Goal: Book appointment/travel/reservation

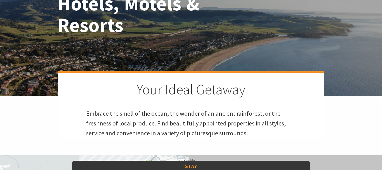
scroll to position [171, 0]
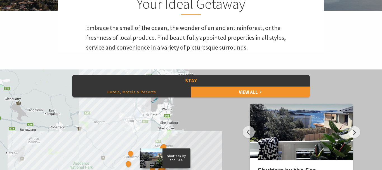
click at [141, 92] on button "Hotels, Motels & Resorts" at bounding box center [131, 91] width 119 height 11
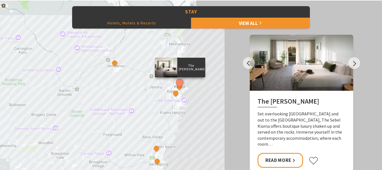
scroll to position [199, 0]
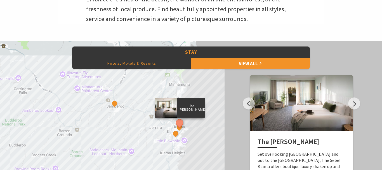
click at [216, 123] on div "The Sebel Kiama Kiama 617 Motel Park Ridge Retreat Mercure Gerringong Resort No…" at bounding box center [191, 141] width 382 height 201
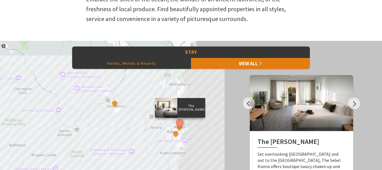
click at [234, 63] on link "View All" at bounding box center [250, 63] width 119 height 11
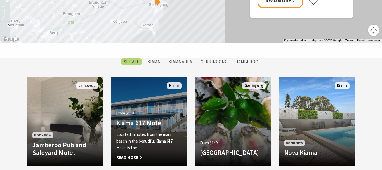
scroll to position [456, 0]
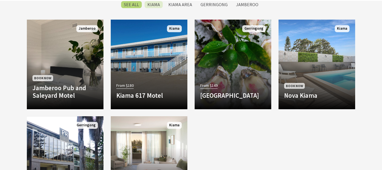
click at [154, 6] on label "Kiama" at bounding box center [153, 4] width 18 height 7
click at [0, 0] on input "Kiama" at bounding box center [0, 0] width 0 height 0
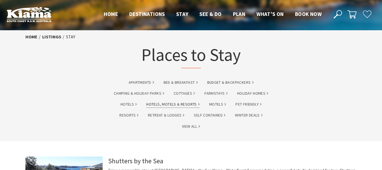
click at [169, 105] on link "Hotels, Motels & Resorts" at bounding box center [172, 104] width 53 height 6
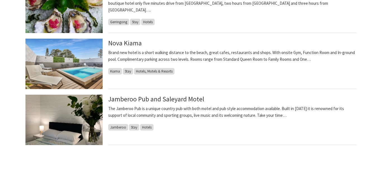
scroll to position [370, 0]
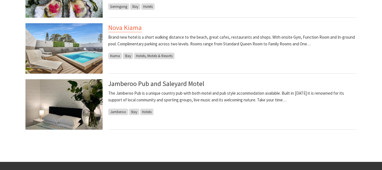
click at [119, 27] on link "Nova Kiama" at bounding box center [125, 27] width 34 height 9
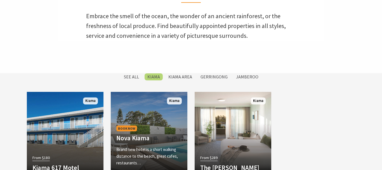
scroll to position [170, 0]
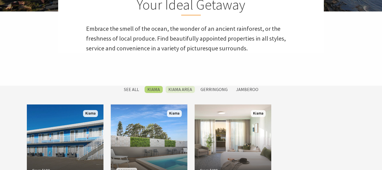
click at [186, 89] on label "Kiama Area" at bounding box center [179, 89] width 29 height 7
click at [0, 0] on input "Kiama Area" at bounding box center [0, 0] width 0 height 0
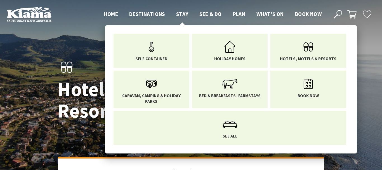
click at [182, 13] on span "Stay" at bounding box center [182, 14] width 12 height 7
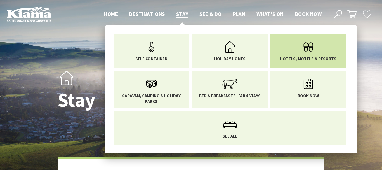
click at [292, 51] on link "Hotels, Motels & Resorts" at bounding box center [307, 49] width 67 height 23
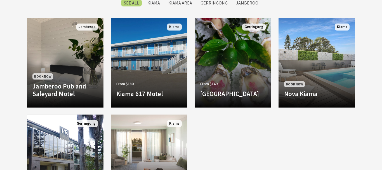
scroll to position [114, 0]
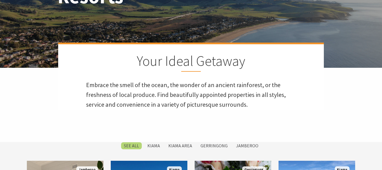
click at [137, 144] on label "SEE All" at bounding box center [131, 145] width 21 height 7
click at [0, 0] on input "SEE All" at bounding box center [0, 0] width 0 height 0
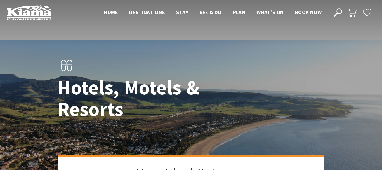
scroll to position [0, 0]
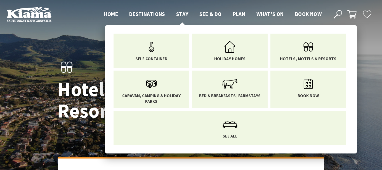
click at [183, 13] on span "Stay" at bounding box center [182, 14] width 12 height 7
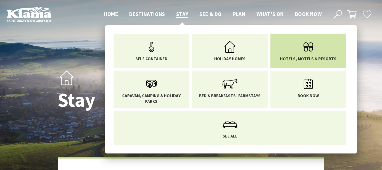
click at [311, 47] on icon "Main Menu" at bounding box center [308, 47] width 18 height 18
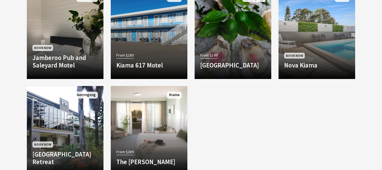
scroll to position [370, 0]
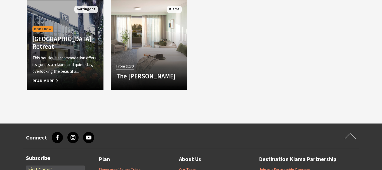
click at [48, 58] on p "This boutique accommodation offers its guests a relaxed and quiet stay, overloo…" at bounding box center [64, 64] width 65 height 20
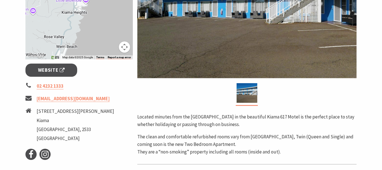
scroll to position [171, 0]
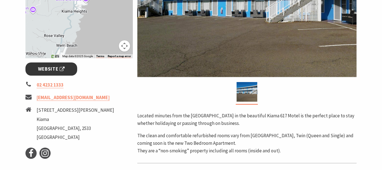
click at [51, 70] on span "Website" at bounding box center [51, 69] width 27 height 8
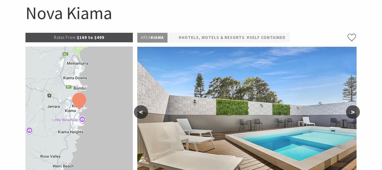
select select "3"
select select "2"
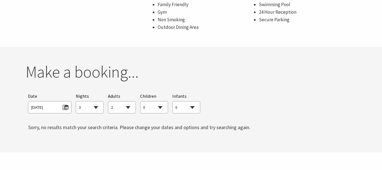
scroll to position [427, 0]
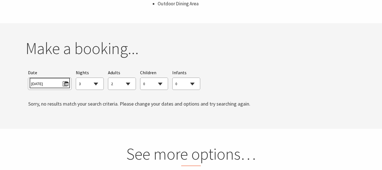
click at [49, 83] on span "[DATE]" at bounding box center [49, 83] width 37 height 8
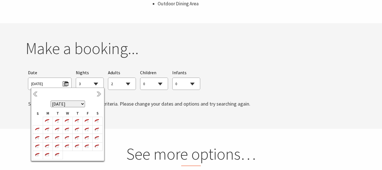
click at [270, 94] on div "Searching for Accommodation Tours Events Car Hire Packages Date [DATE] Nights 1…" at bounding box center [190, 86] width 331 height 40
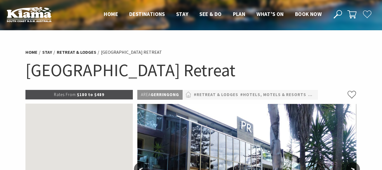
select select "3"
select select "2"
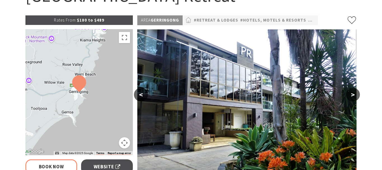
scroll to position [85, 0]
